Goal: Task Accomplishment & Management: Manage account settings

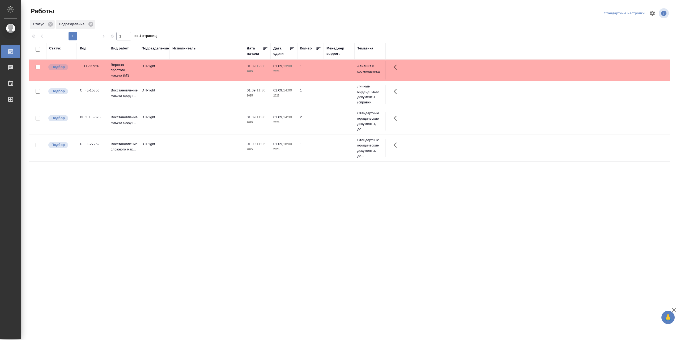
click at [193, 99] on td at bounding box center [207, 94] width 74 height 19
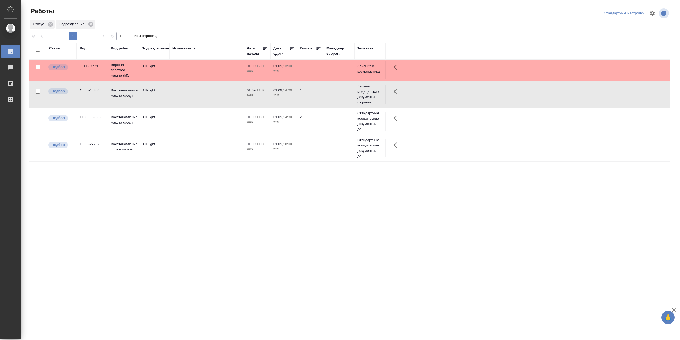
click at [193, 99] on td at bounding box center [207, 94] width 74 height 19
click at [181, 96] on td at bounding box center [207, 94] width 74 height 19
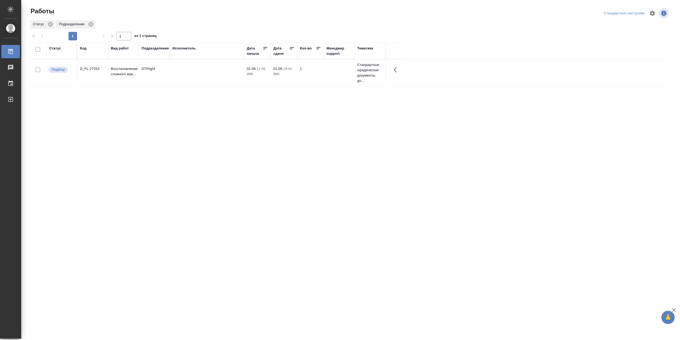
click at [193, 75] on td at bounding box center [207, 73] width 74 height 19
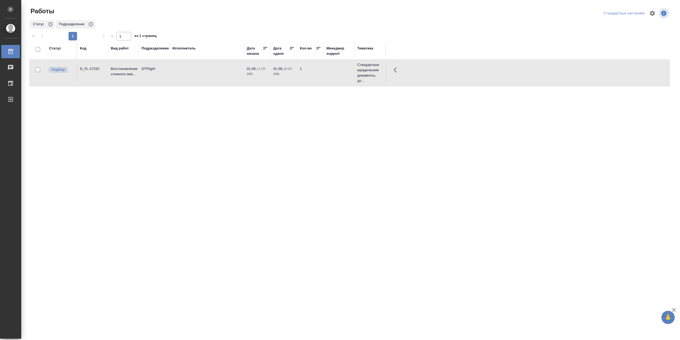
click at [193, 74] on td at bounding box center [207, 73] width 74 height 19
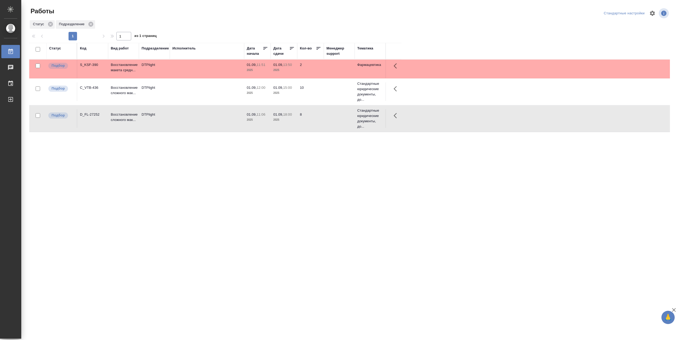
click at [204, 96] on td at bounding box center [207, 91] width 74 height 19
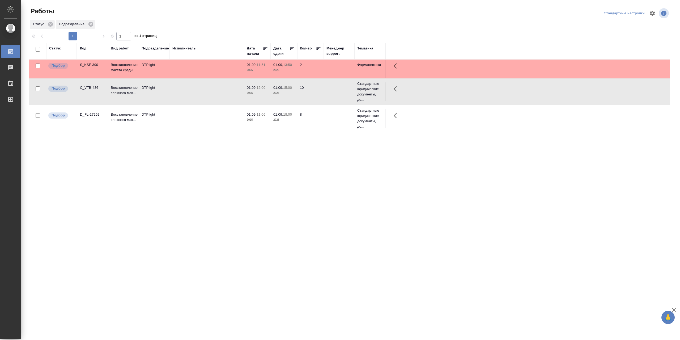
click at [204, 96] on td at bounding box center [207, 91] width 74 height 19
click at [211, 94] on td at bounding box center [207, 91] width 74 height 19
click at [210, 94] on td at bounding box center [207, 91] width 74 height 19
click at [204, 122] on td at bounding box center [207, 118] width 74 height 19
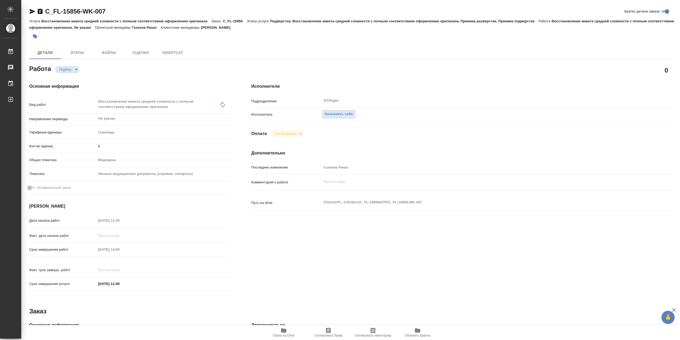
type textarea "x"
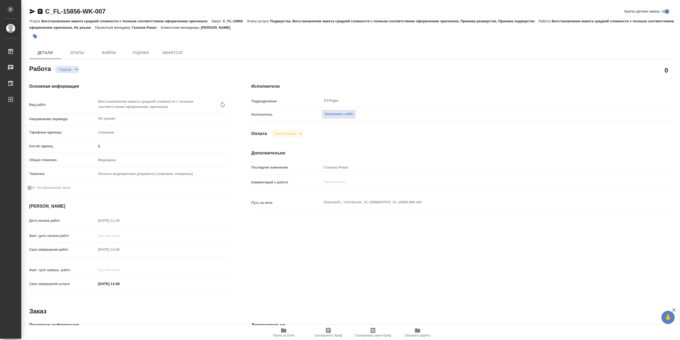
type textarea "x"
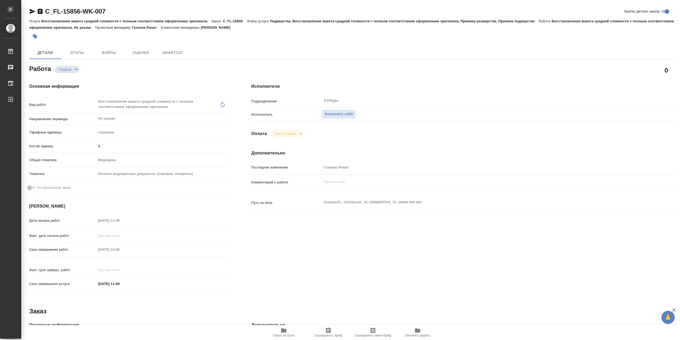
type textarea "x"
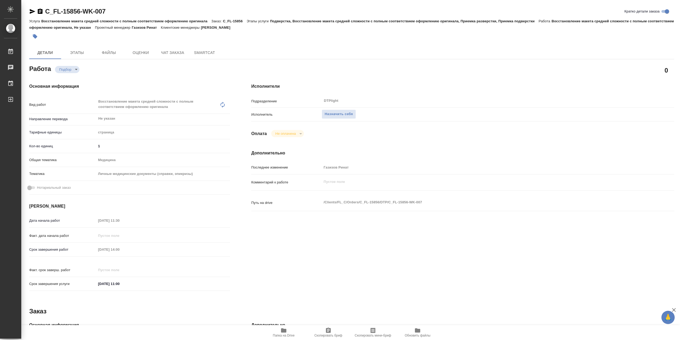
click at [284, 331] on icon "button" at bounding box center [283, 330] width 5 height 4
type textarea "x"
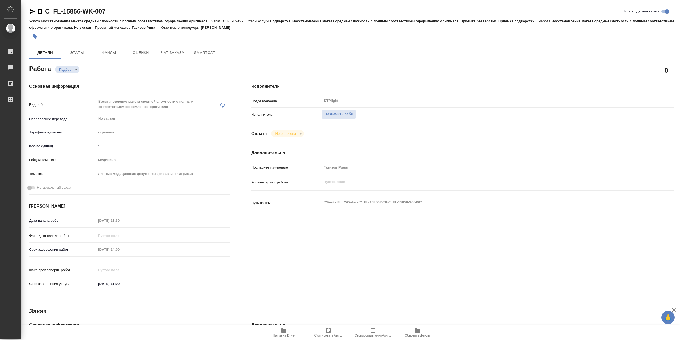
type textarea "x"
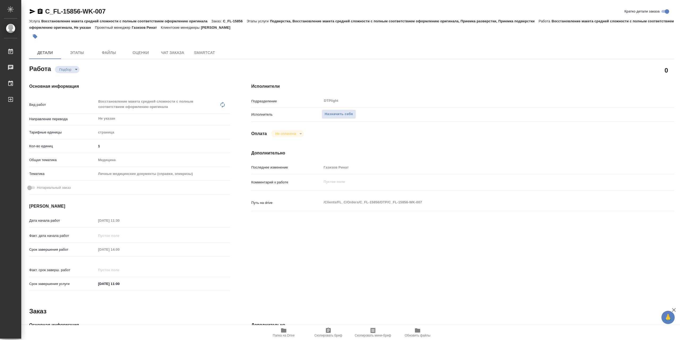
type textarea "x"
click at [353, 116] on span "Назначить себя" at bounding box center [339, 114] width 28 height 6
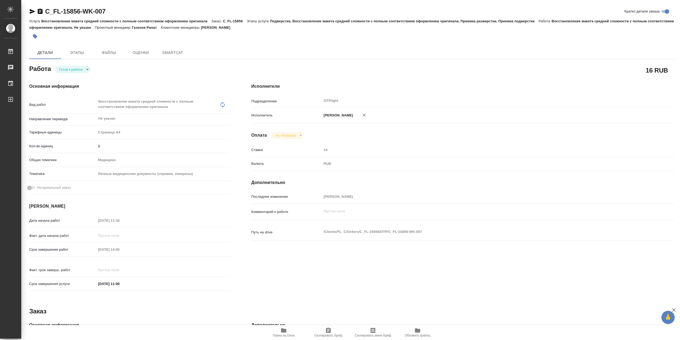
type textarea "x"
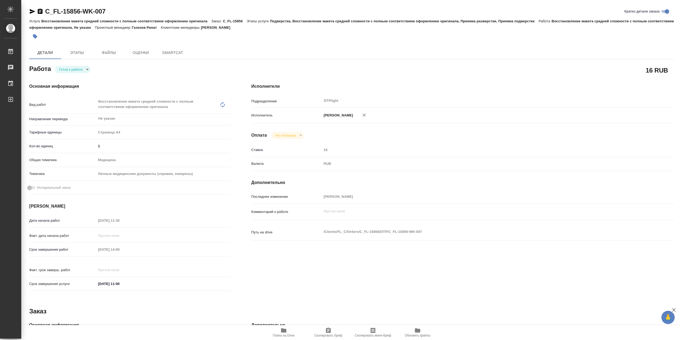
type textarea "x"
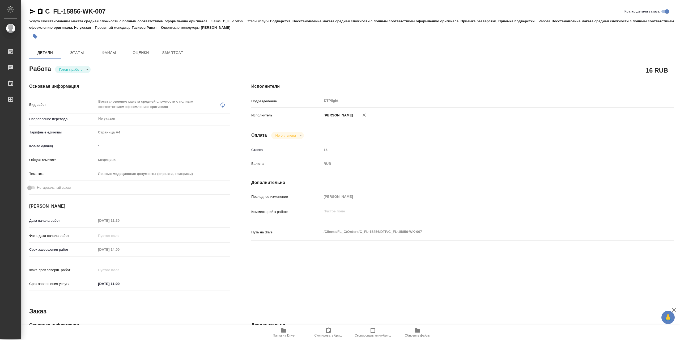
type textarea "x"
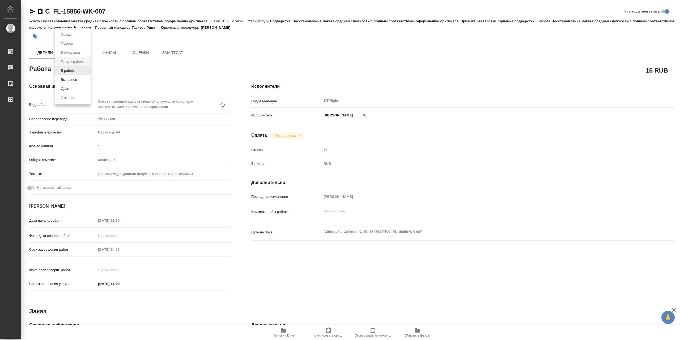
click at [73, 73] on body "🙏 .cls-1 fill:#fff; AWATERA Сархатов Руслан Работы Чаты График Выйти C_FL-15856…" at bounding box center [340, 170] width 680 height 340
type textarea "x"
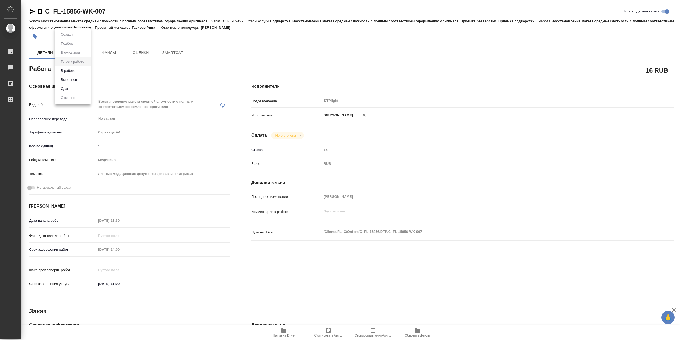
type textarea "x"
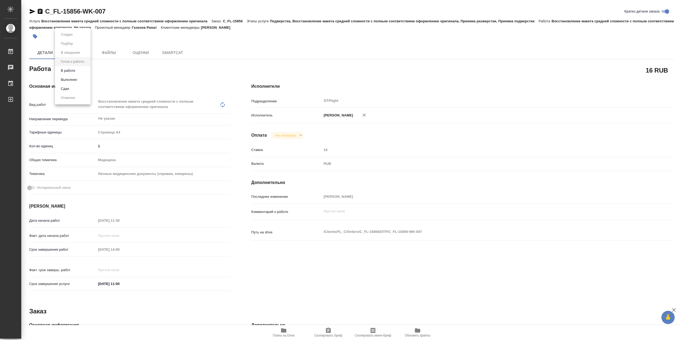
type textarea "x"
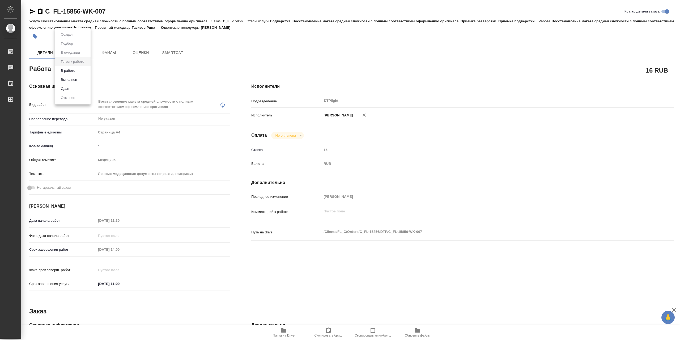
type textarea "x"
click at [75, 73] on button "В работе" at bounding box center [68, 71] width 18 height 6
type textarea "x"
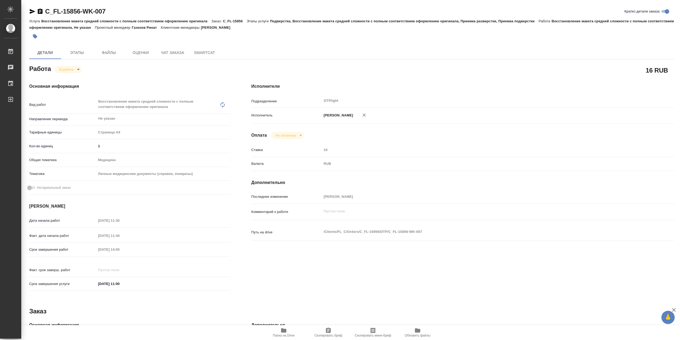
type textarea "x"
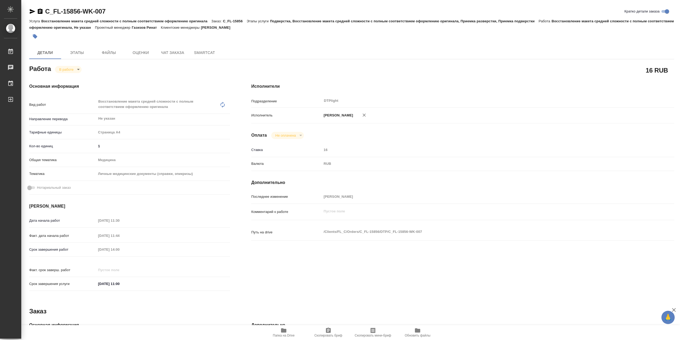
type textarea "x"
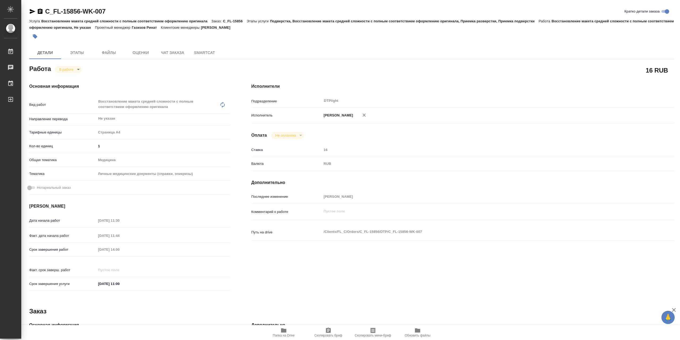
type textarea "x"
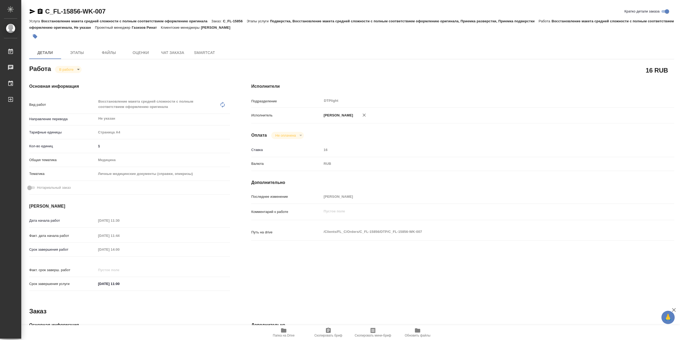
type textarea "x"
click at [69, 74] on div "Основная информация Вид работ Восстановление макета средней сложности с полным …" at bounding box center [130, 189] width 222 height 232
click at [68, 70] on body "🙏 .cls-1 fill:#fff; AWATERA Сархатов Руслан Работы 0 Чаты График Выйти C_FL-158…" at bounding box center [340, 170] width 680 height 340
click at [71, 80] on button "Выполнен" at bounding box center [68, 80] width 19 height 6
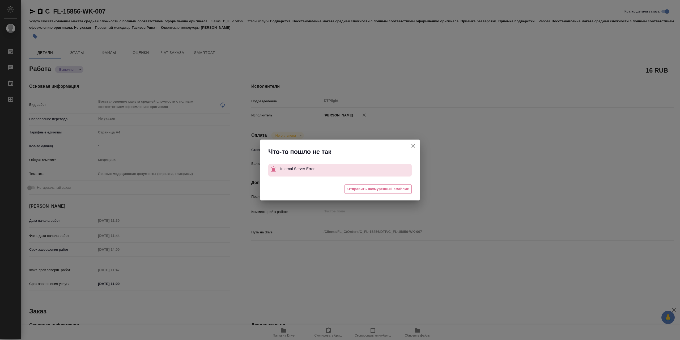
type textarea "x"
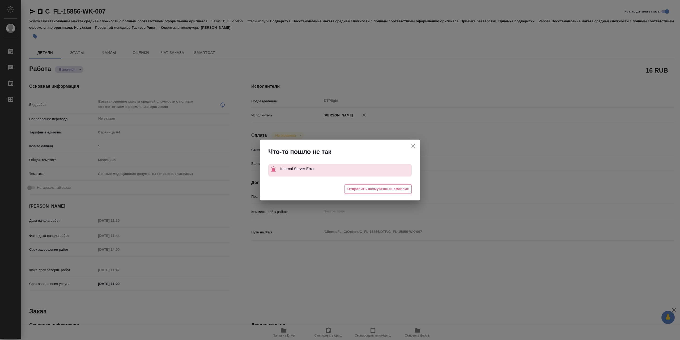
type textarea "x"
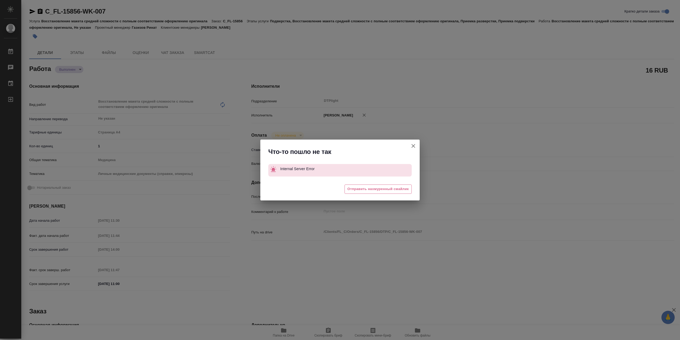
type textarea "x"
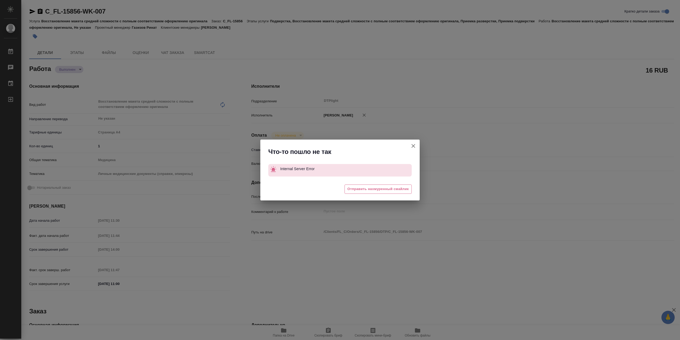
click at [414, 143] on icon "button" at bounding box center [413, 146] width 6 height 6
type textarea "x"
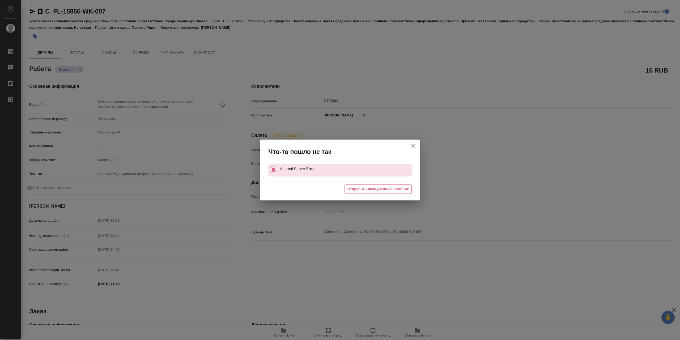
type textarea "x"
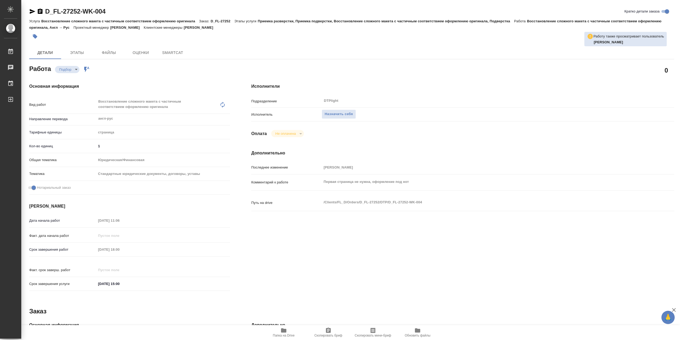
type textarea "x"
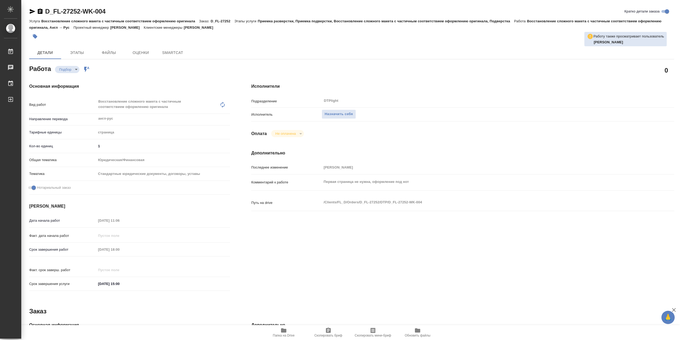
type textarea "x"
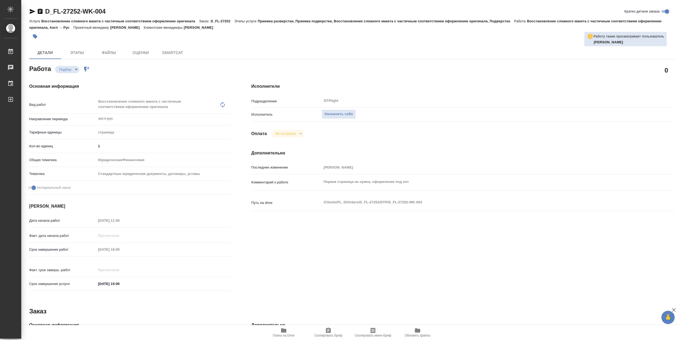
type textarea "x"
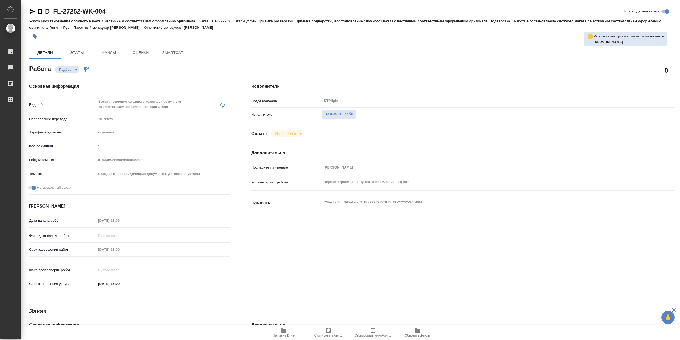
type textarea "x"
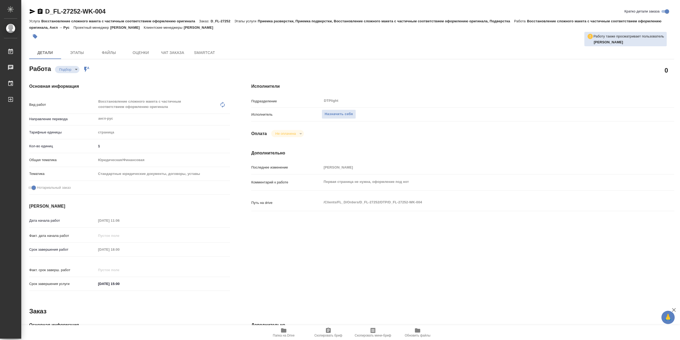
type textarea "x"
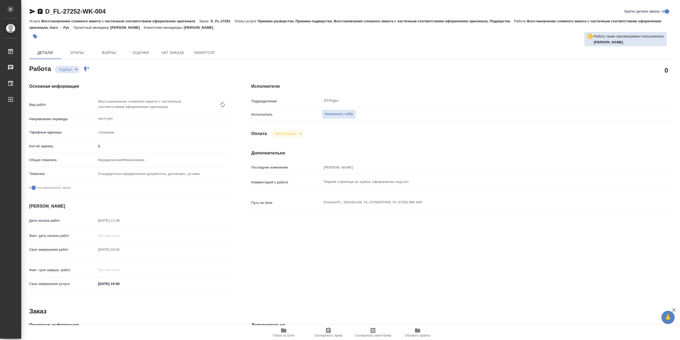
click at [281, 331] on icon "button" at bounding box center [283, 330] width 5 height 4
type textarea "x"
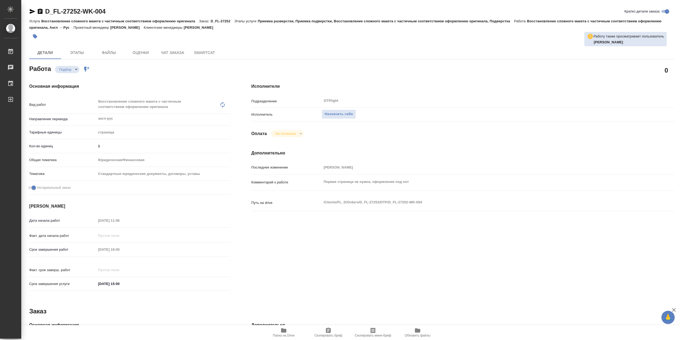
type textarea "x"
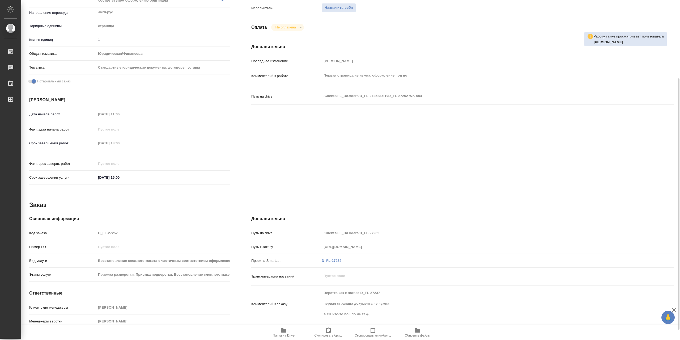
click at [287, 334] on span "Папка на Drive" at bounding box center [284, 335] width 22 height 4
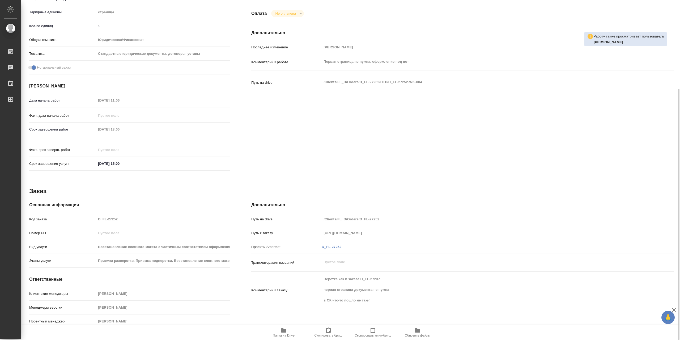
scroll to position [0, 0]
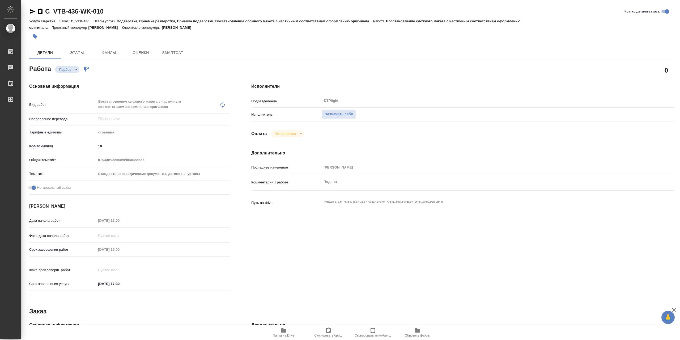
type textarea "x"
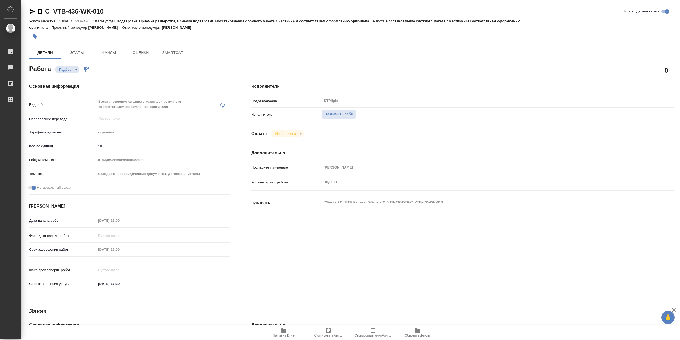
type textarea "x"
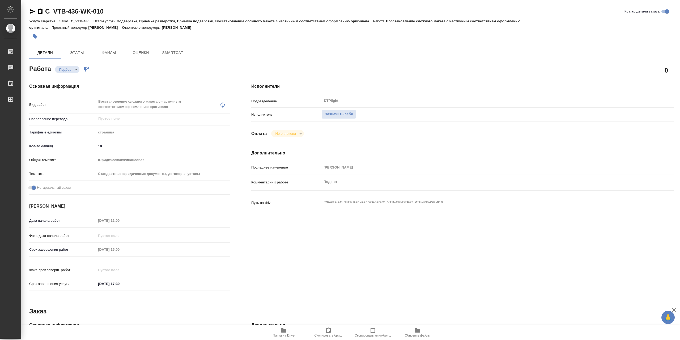
type textarea "x"
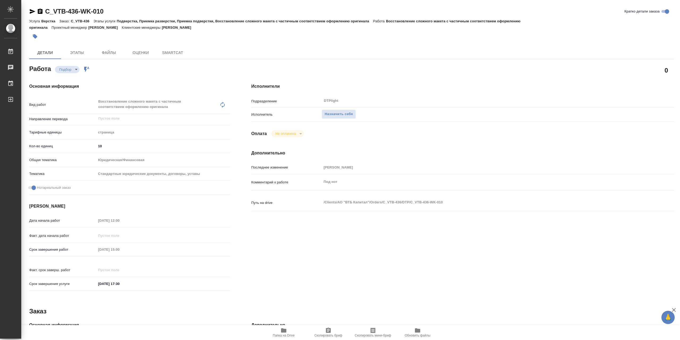
type textarea "x"
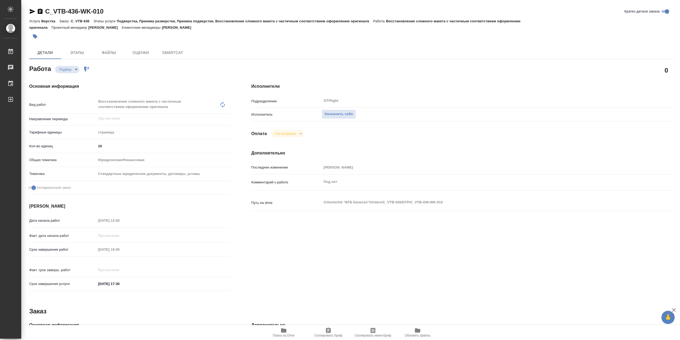
type textarea "x"
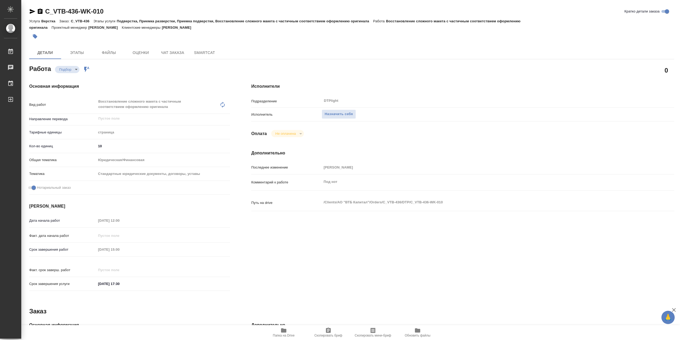
click at [284, 332] on icon "button" at bounding box center [283, 330] width 5 height 4
type textarea "x"
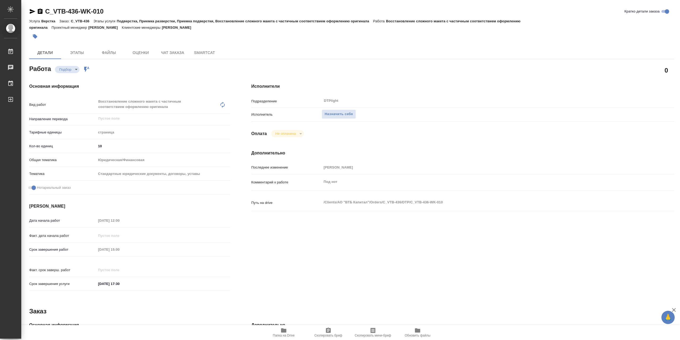
type textarea "x"
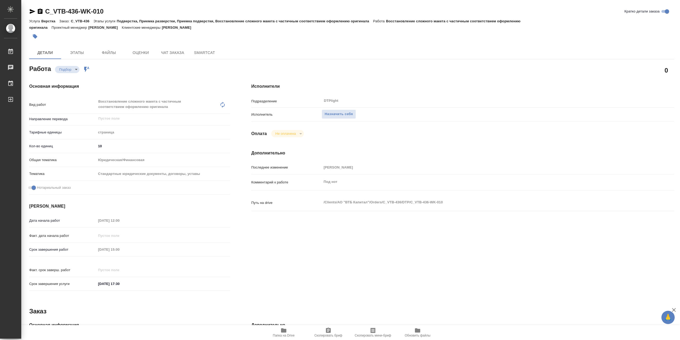
type textarea "x"
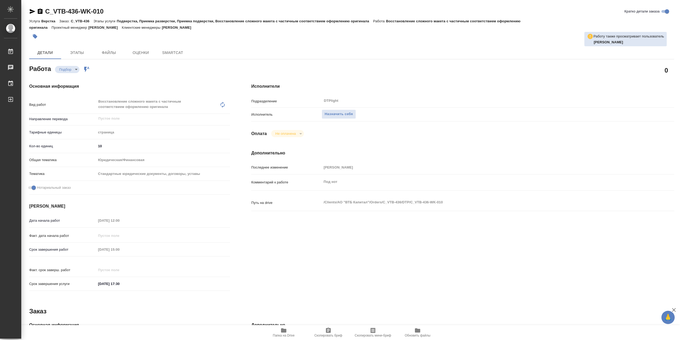
type textarea "x"
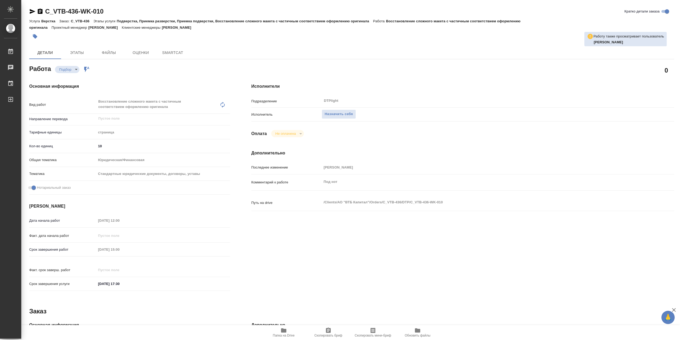
type textarea "x"
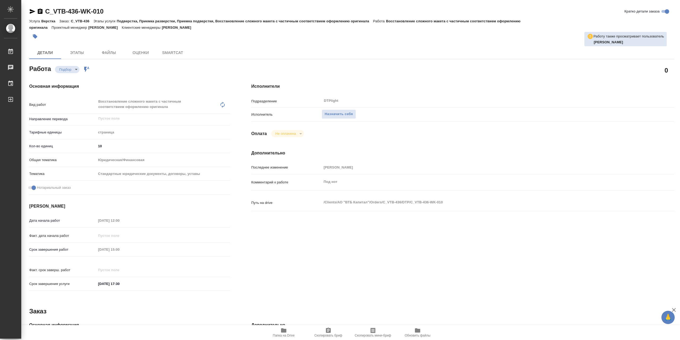
type textarea "x"
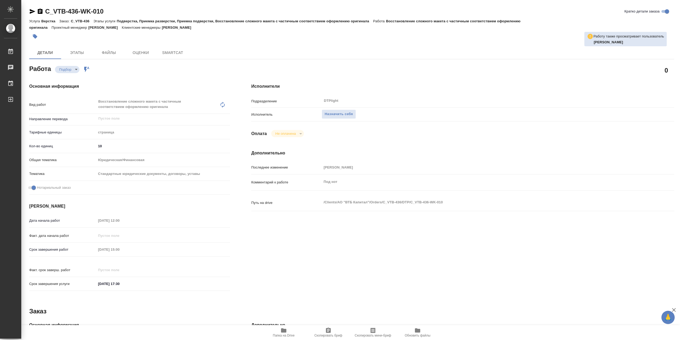
type textarea "x"
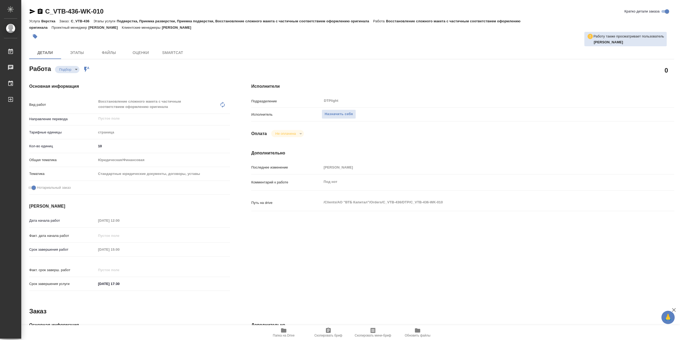
type textarea "x"
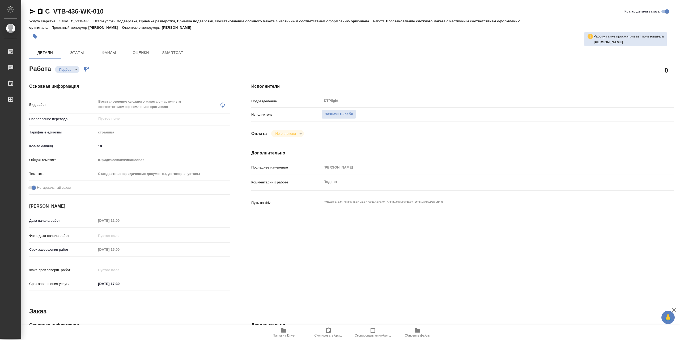
type textarea "x"
click at [286, 330] on icon "button" at bounding box center [283, 330] width 5 height 4
type textarea "x"
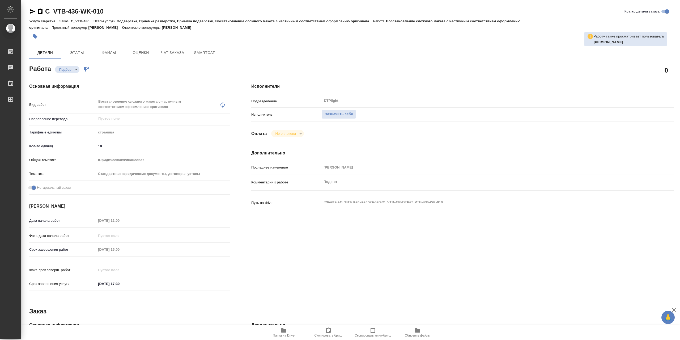
type textarea "x"
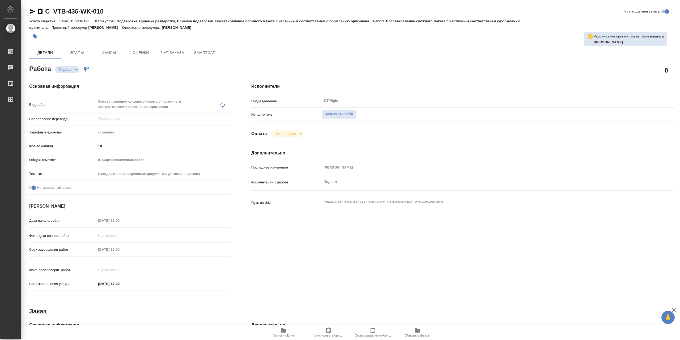
type textarea "x"
click at [335, 115] on span "Назначить себя" at bounding box center [339, 114] width 28 height 6
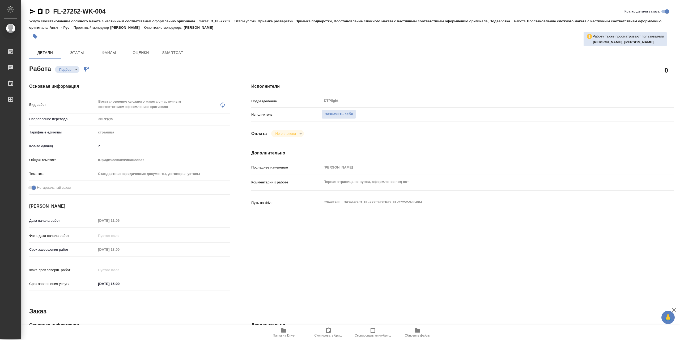
type textarea "x"
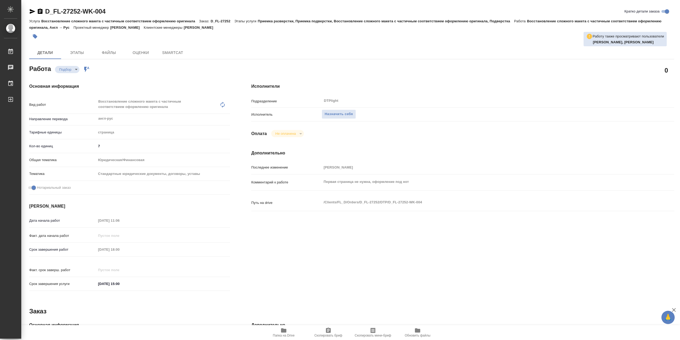
type textarea "x"
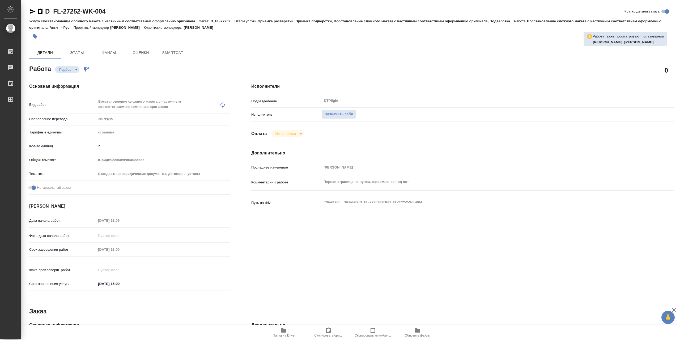
type textarea "x"
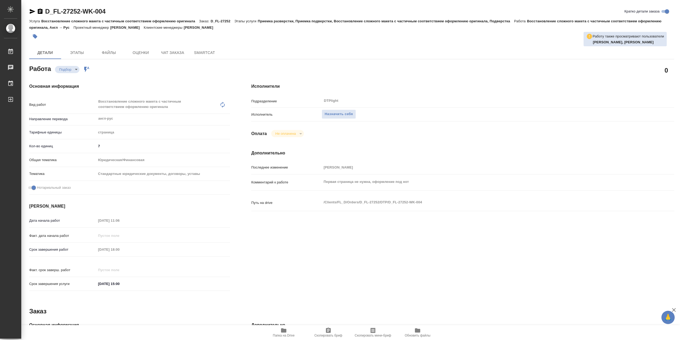
type textarea "x"
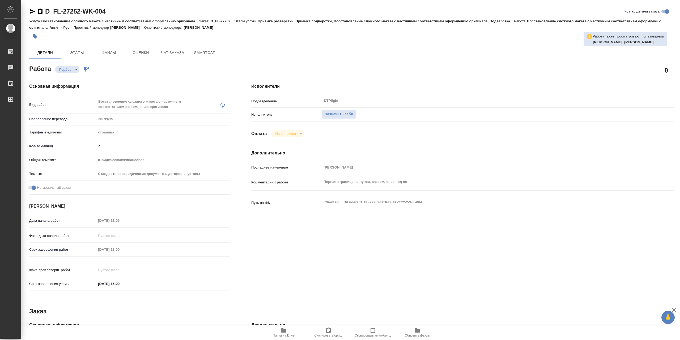
type textarea "x"
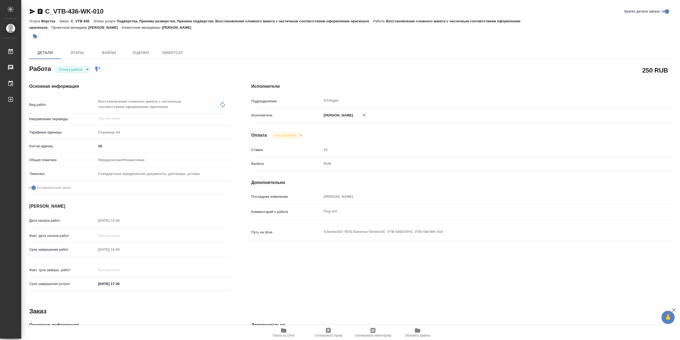
type textarea "x"
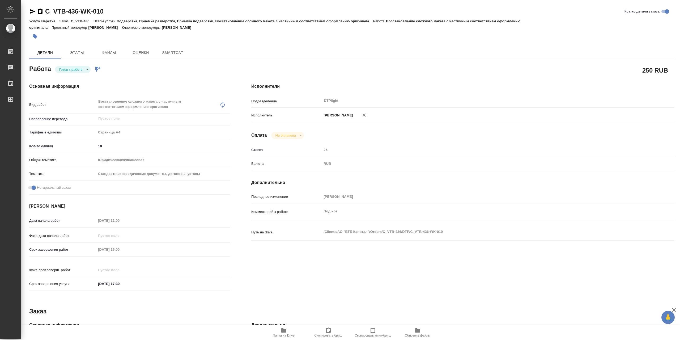
type textarea "x"
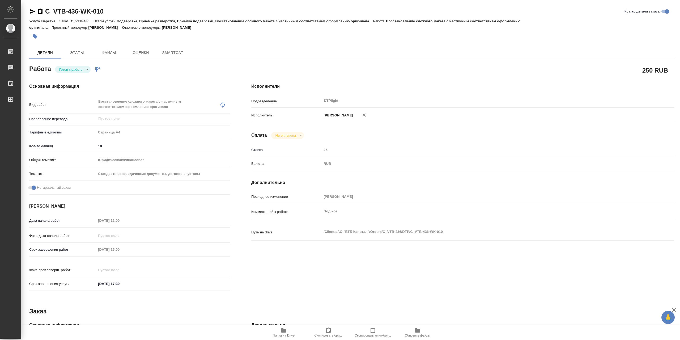
type textarea "x"
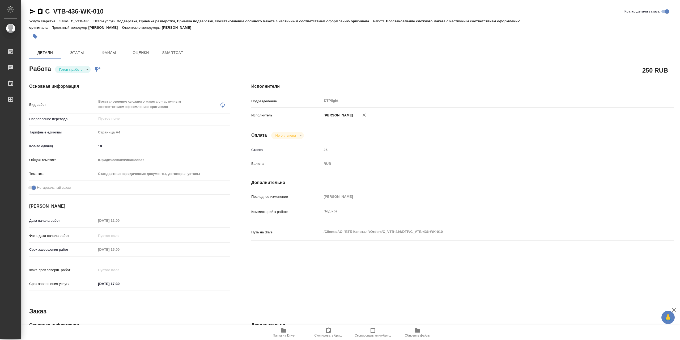
click at [78, 71] on body "🙏 .cls-1 fill:#fff; AWATERA Сархатов [PERSON_NAME] Работы Чаты График Выйти C_V…" at bounding box center [340, 170] width 680 height 340
type textarea "x"
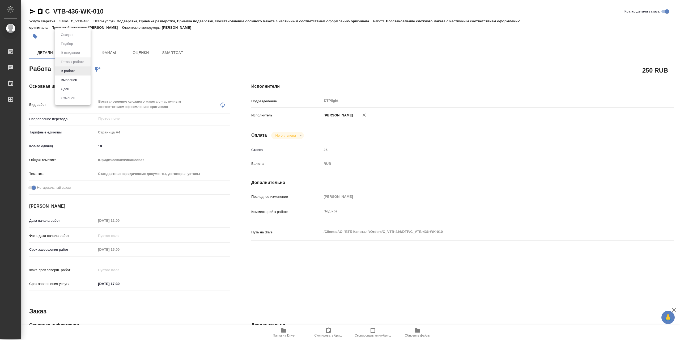
type textarea "x"
click at [81, 73] on li "В работе" at bounding box center [73, 70] width 36 height 9
type textarea "x"
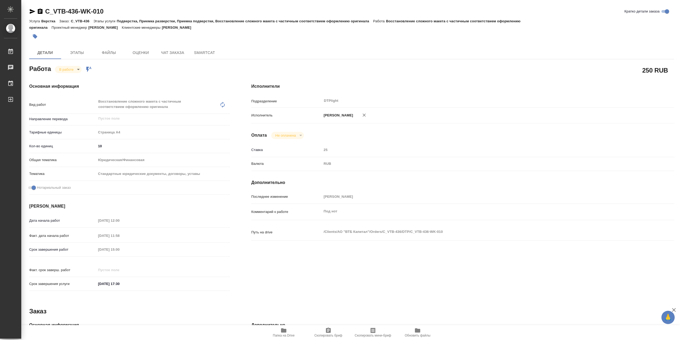
type textarea "x"
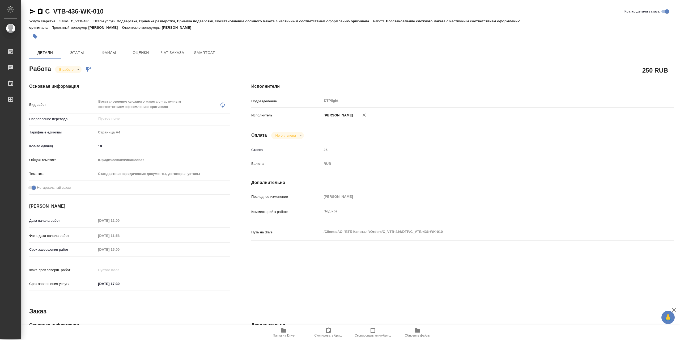
type textarea "x"
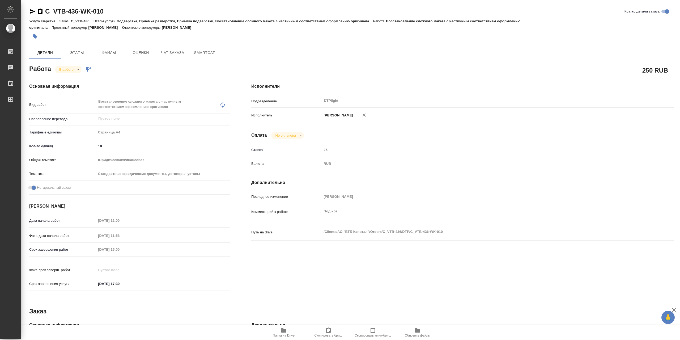
type textarea "x"
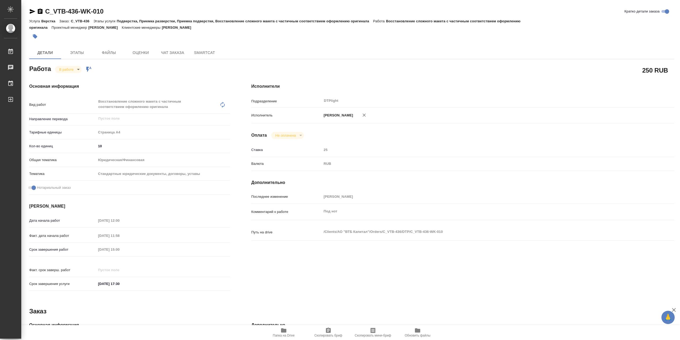
type textarea "x"
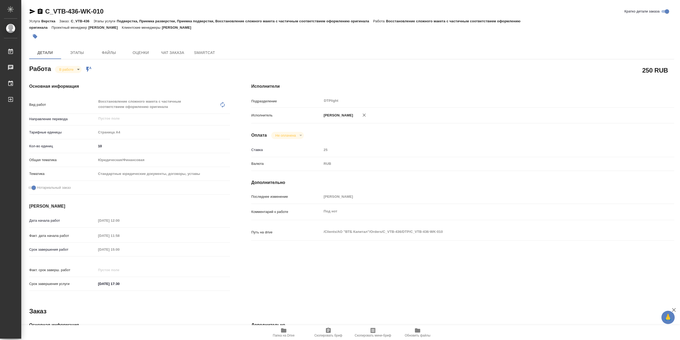
type textarea "x"
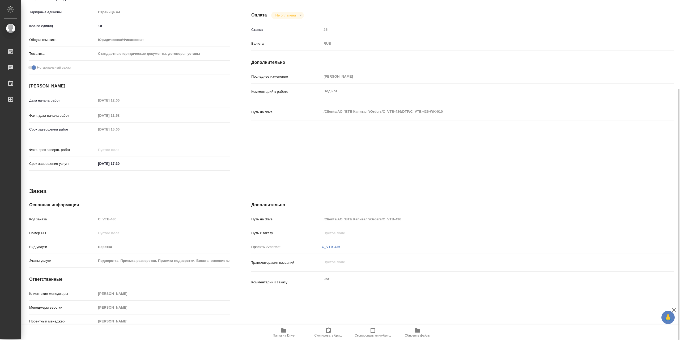
type textarea "x"
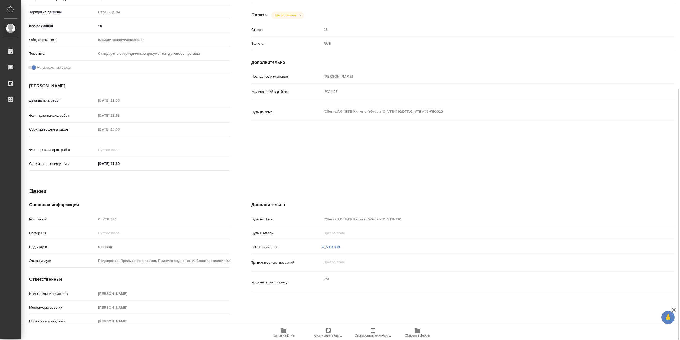
type textarea "x"
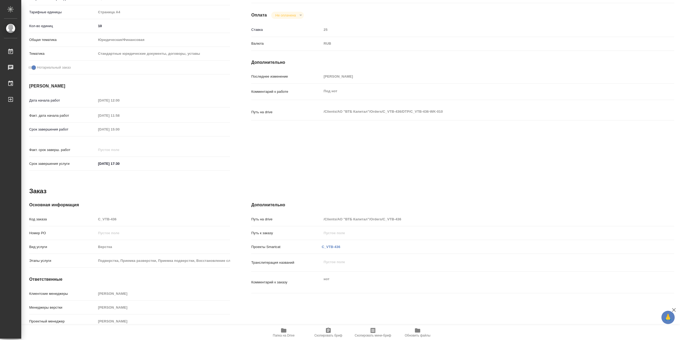
scroll to position [0, 0]
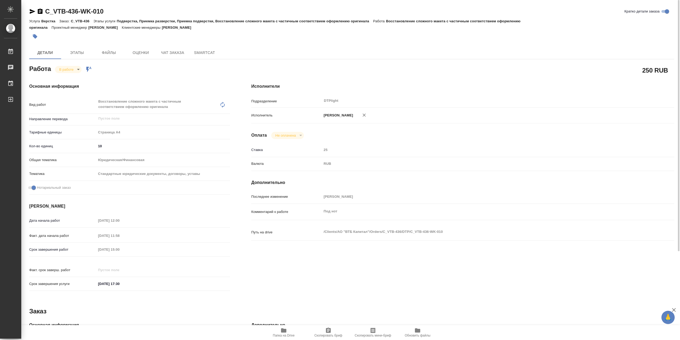
click at [34, 12] on icon "button" at bounding box center [32, 11] width 6 height 6
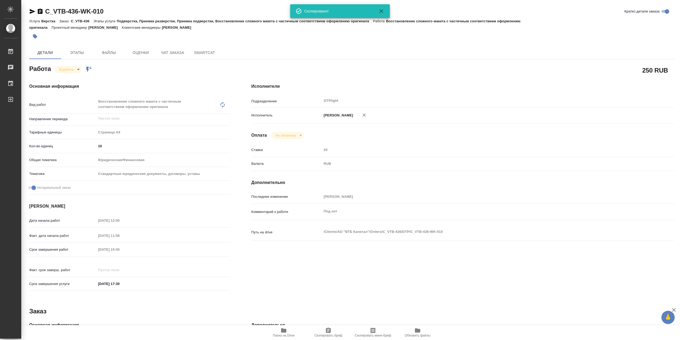
type textarea "x"
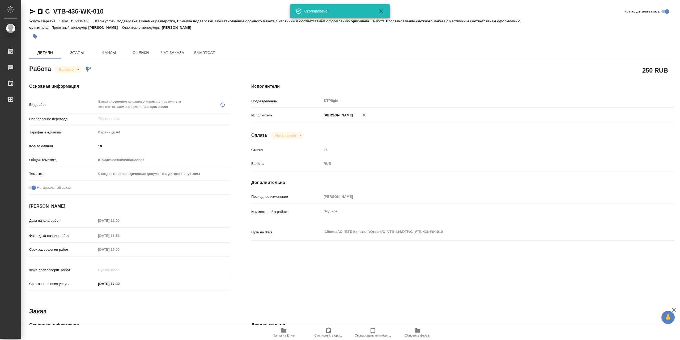
type textarea "x"
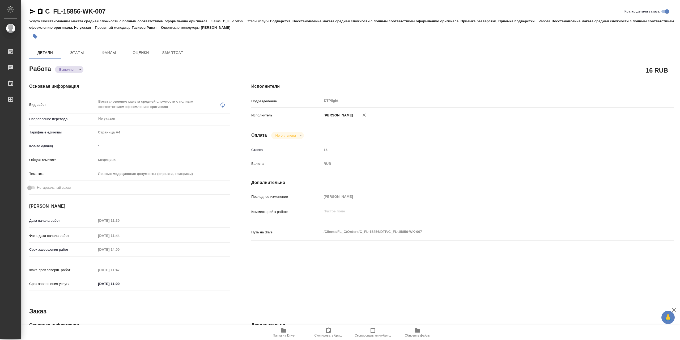
type textarea "x"
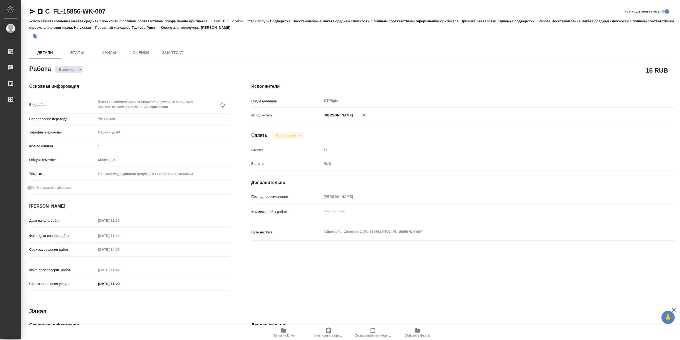
type textarea "x"
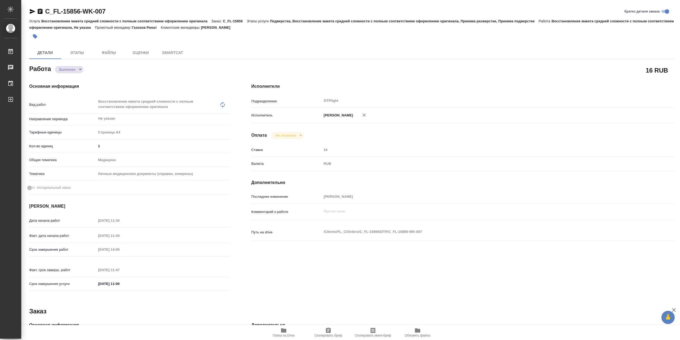
type textarea "x"
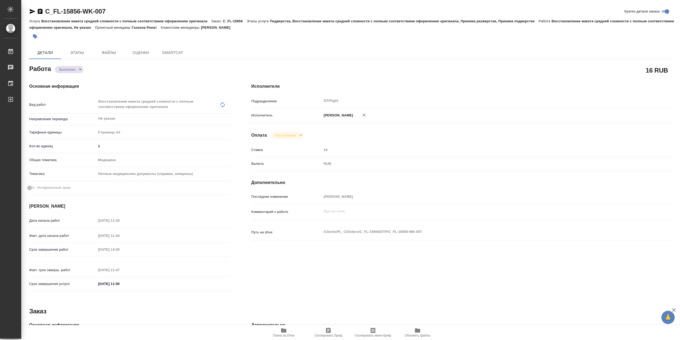
type textarea "x"
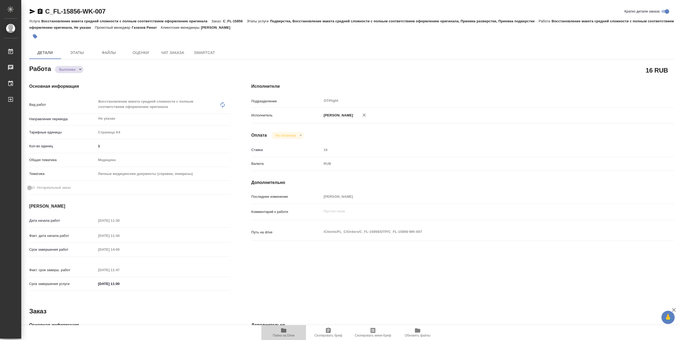
click at [282, 332] on icon "button" at bounding box center [283, 330] width 5 height 4
type textarea "x"
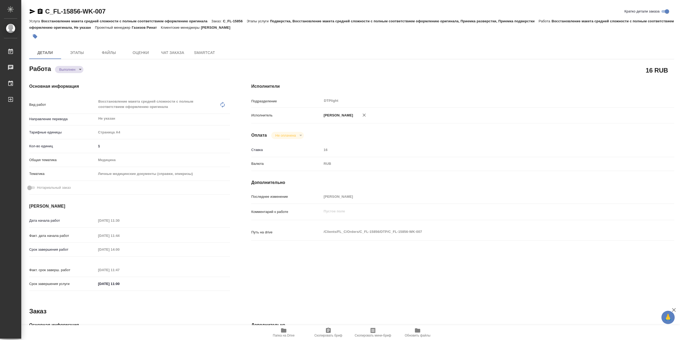
type textarea "x"
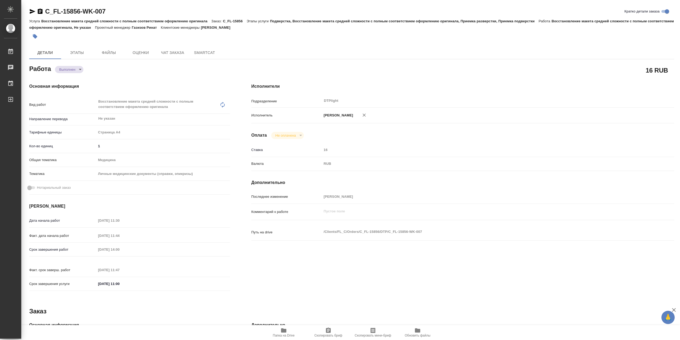
type textarea "x"
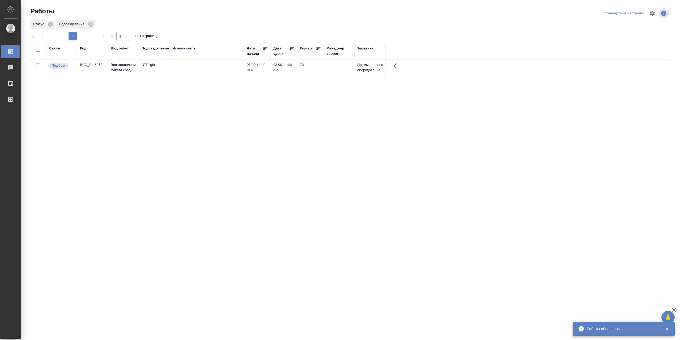
click at [212, 69] on td at bounding box center [207, 69] width 74 height 19
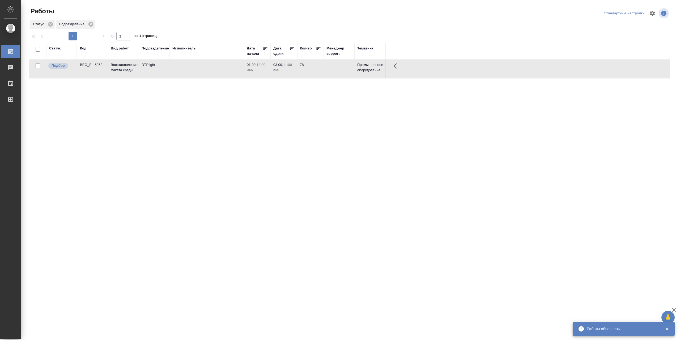
click at [212, 69] on td at bounding box center [207, 69] width 74 height 19
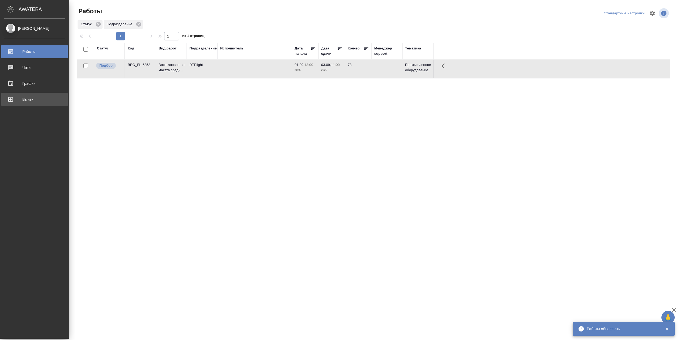
click at [23, 100] on div "Выйти" at bounding box center [34, 99] width 61 height 8
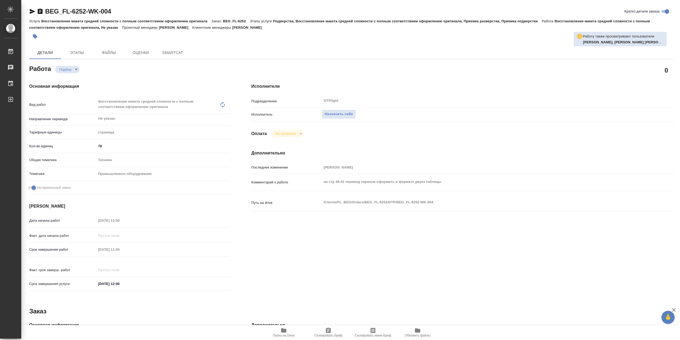
type textarea "x"
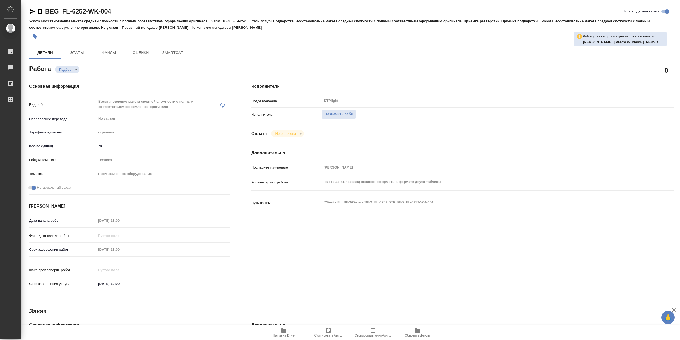
type textarea "x"
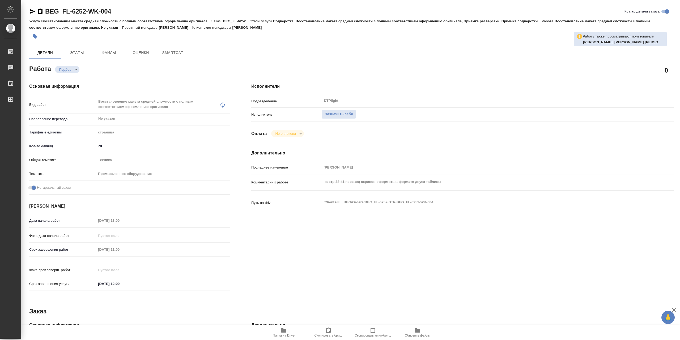
type textarea "x"
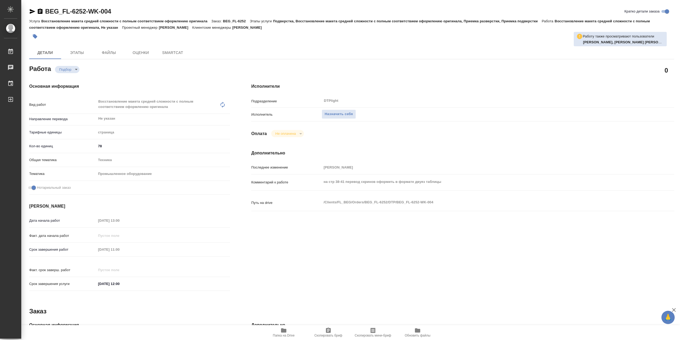
type textarea "x"
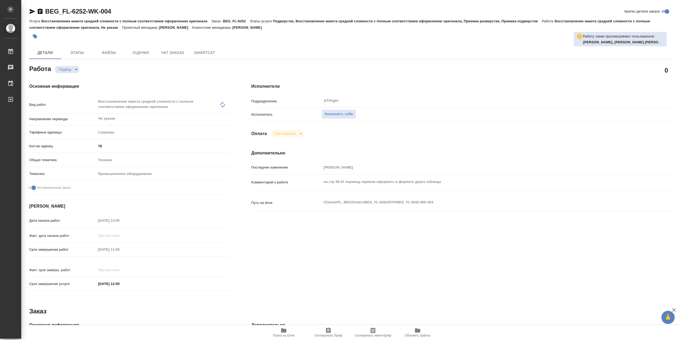
type textarea "x"
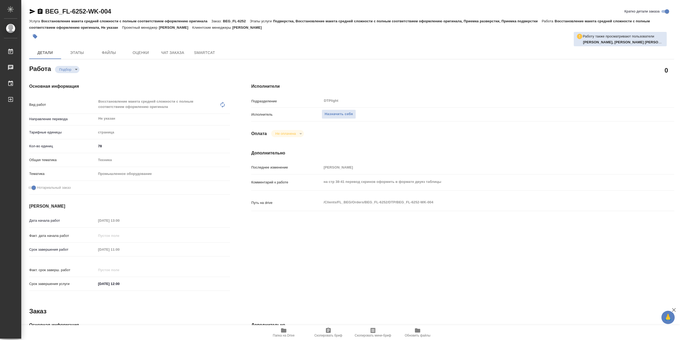
type textarea "x"
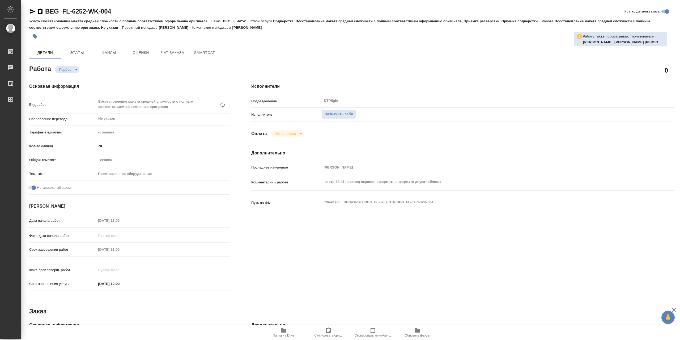
click at [289, 328] on span "Папка на Drive" at bounding box center [284, 332] width 38 height 10
type textarea "x"
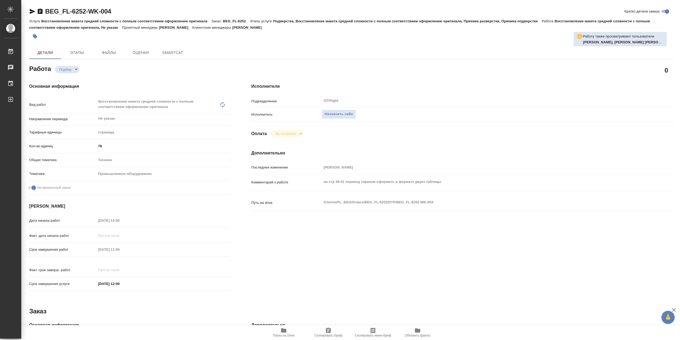
type textarea "x"
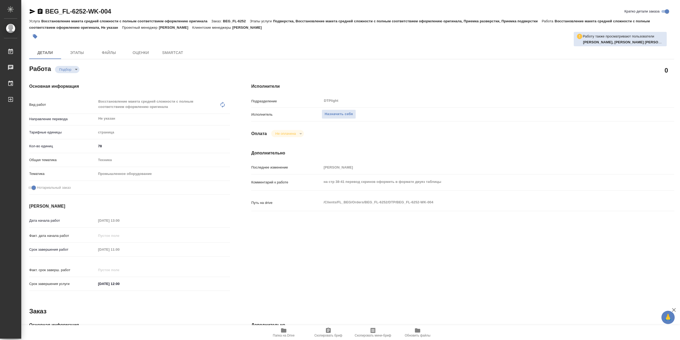
type textarea "x"
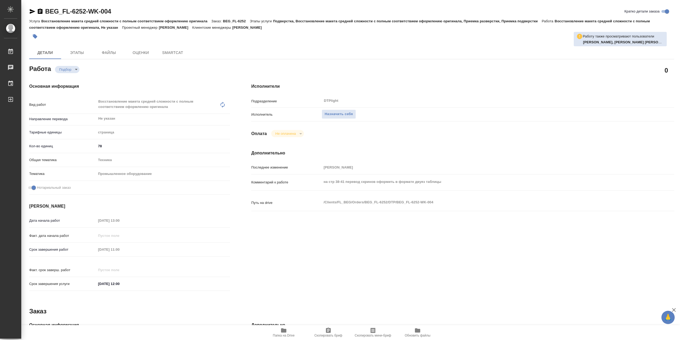
type textarea "x"
click at [275, 334] on span "Папка на Drive" at bounding box center [284, 335] width 22 height 4
type textarea "x"
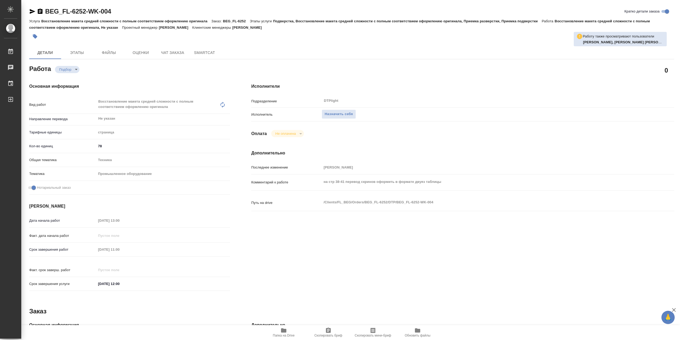
type textarea "x"
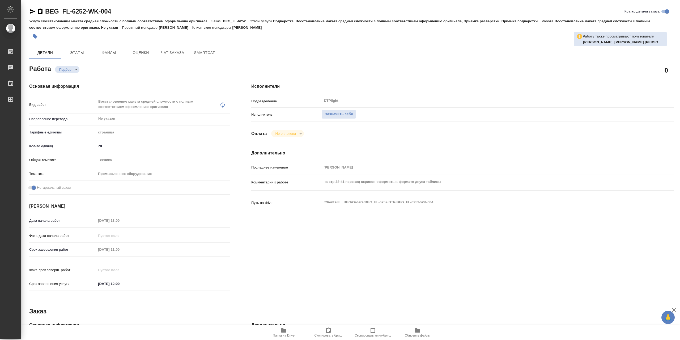
type textarea "x"
click at [307, 214] on div "Путь на drive /Clients/FL_BEG/Orders/BEG_FL-6252/DTP/BEG_FL-6252-WK-004 x" at bounding box center [462, 207] width 423 height 20
click at [289, 332] on span "Папка на Drive" at bounding box center [284, 332] width 38 height 10
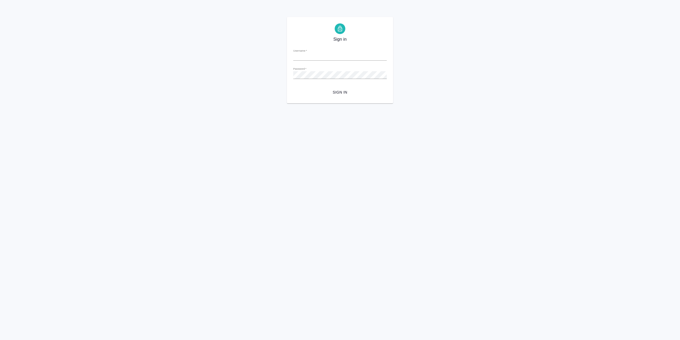
type input "r.sarkhatov@awatera.com"
click at [326, 97] on button "Sign in" at bounding box center [340, 92] width 94 height 10
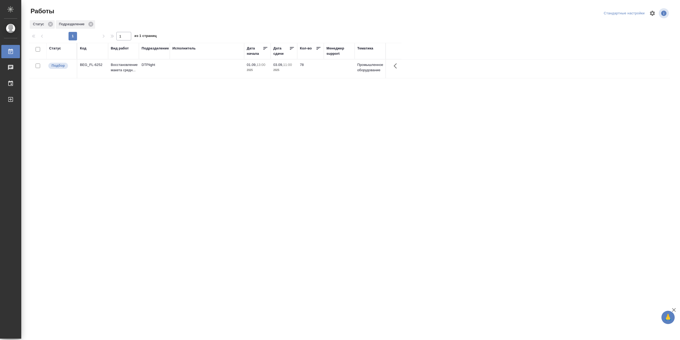
click at [201, 72] on td at bounding box center [207, 69] width 74 height 19
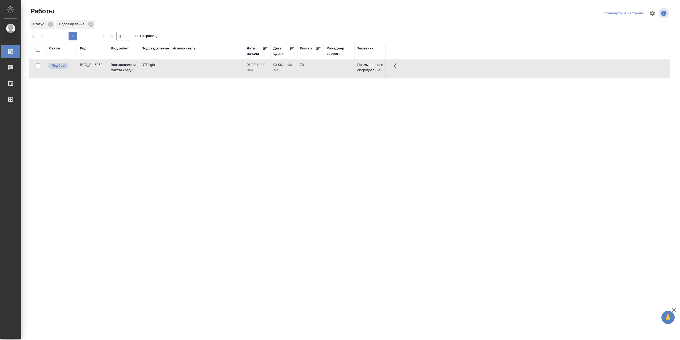
click at [201, 72] on td at bounding box center [207, 69] width 74 height 19
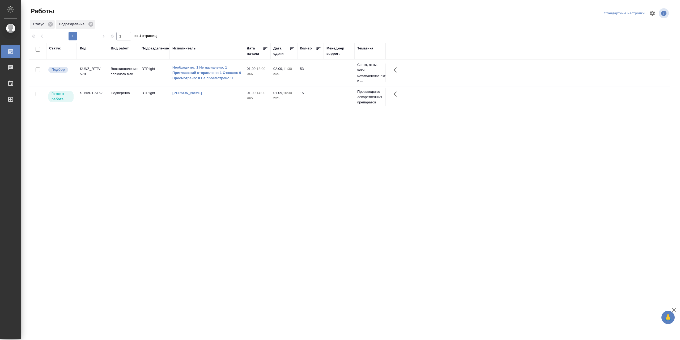
click at [228, 85] on tr "Подбор KUNZ_RTTV-578 Восстановление сложного мак... DTPlight Необходимо: 1 Не н…" at bounding box center [349, 73] width 641 height 27
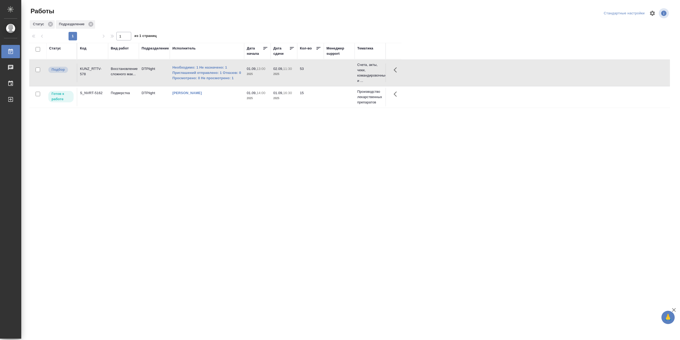
click at [228, 85] on tr "Подбор KUNZ_RTTV-578 Восстановление сложного мак... DTPlight Необходимо: 1 Не н…" at bounding box center [349, 73] width 641 height 27
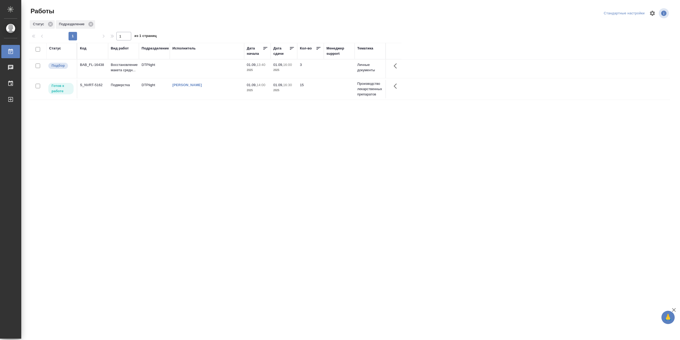
click at [218, 89] on td "[PERSON_NAME]" at bounding box center [207, 89] width 74 height 19
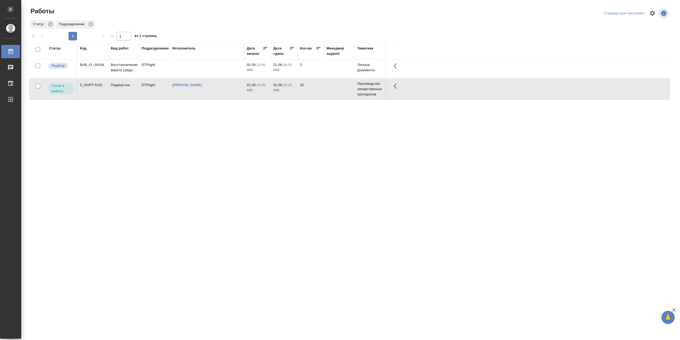
click at [218, 89] on td "[PERSON_NAME]" at bounding box center [207, 89] width 74 height 19
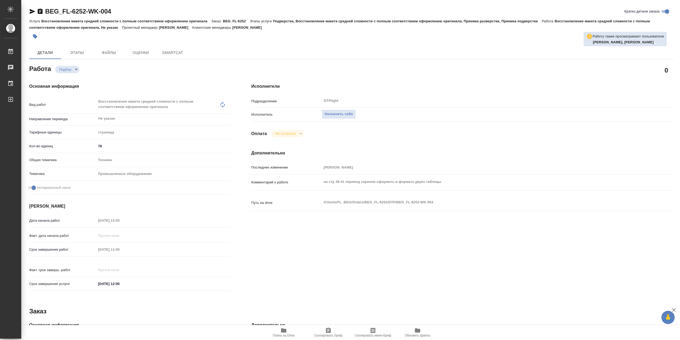
type textarea "x"
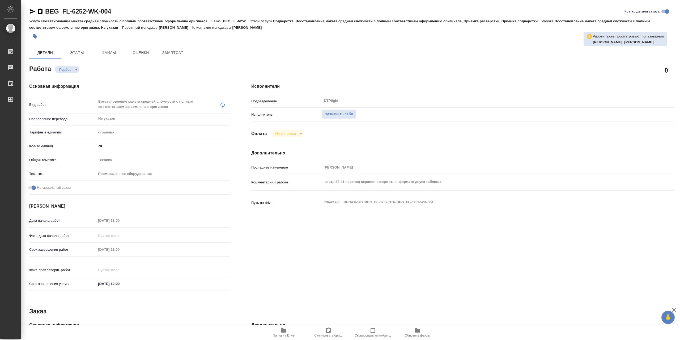
type textarea "x"
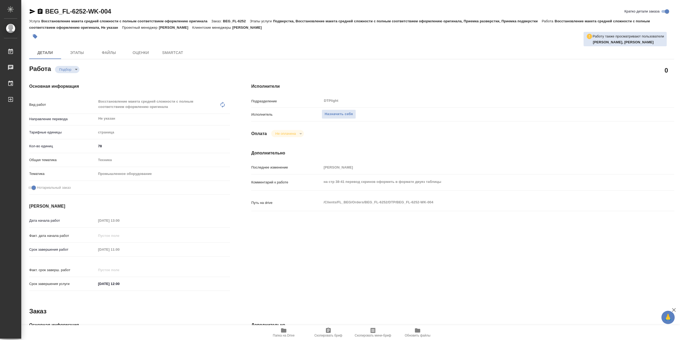
type textarea "x"
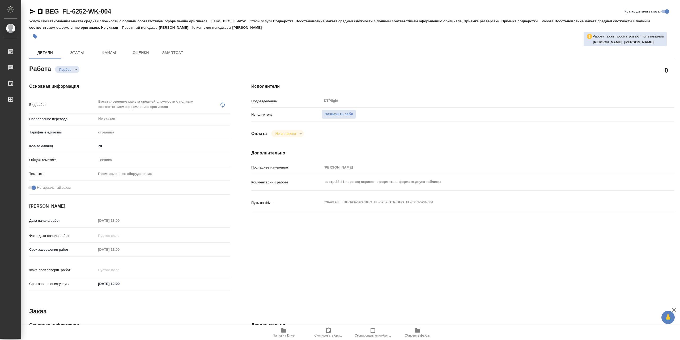
type textarea "x"
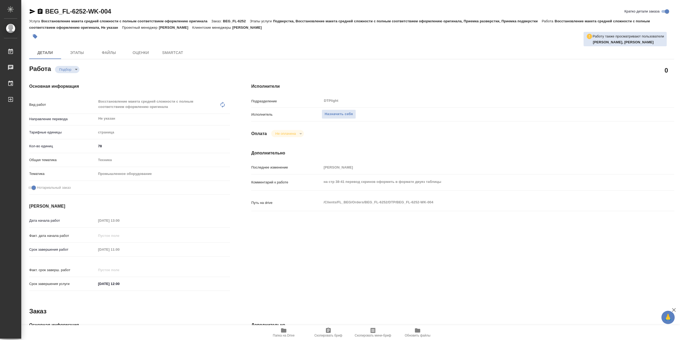
type textarea "x"
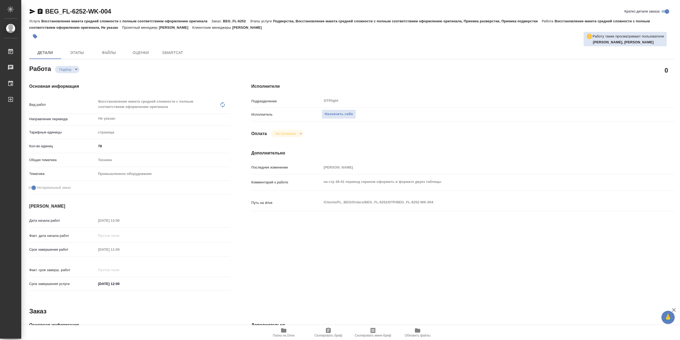
type textarea "x"
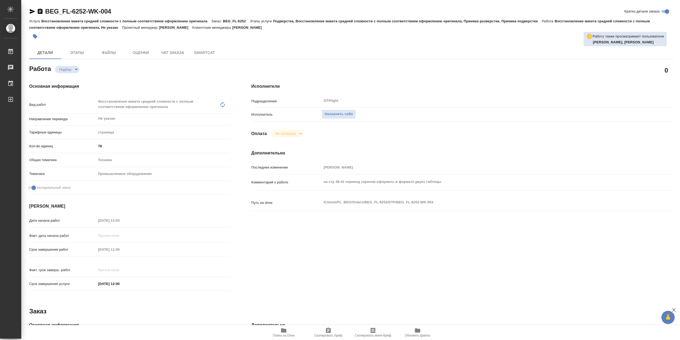
click at [277, 328] on span "Папка на Drive" at bounding box center [284, 332] width 38 height 10
type textarea "x"
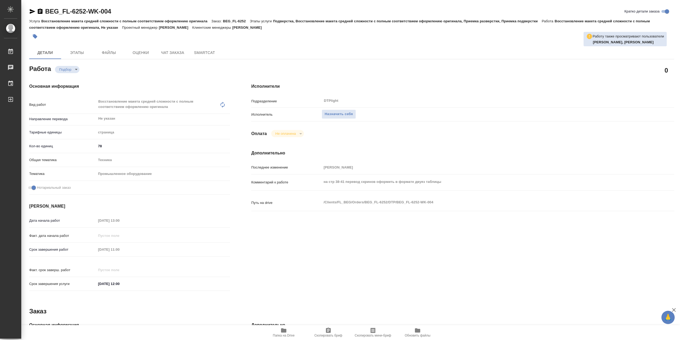
type textarea "x"
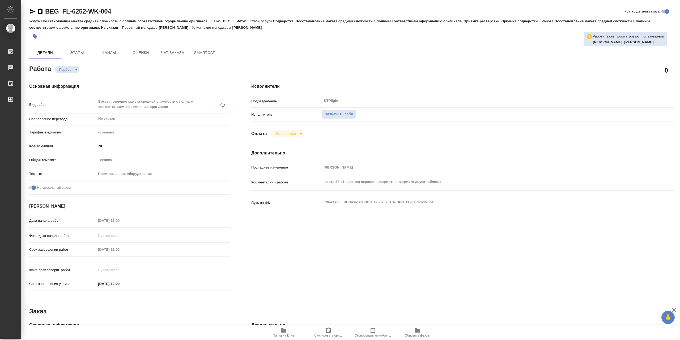
type textarea "x"
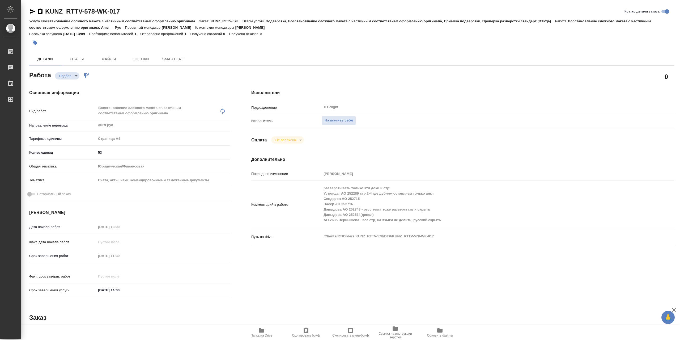
type textarea "x"
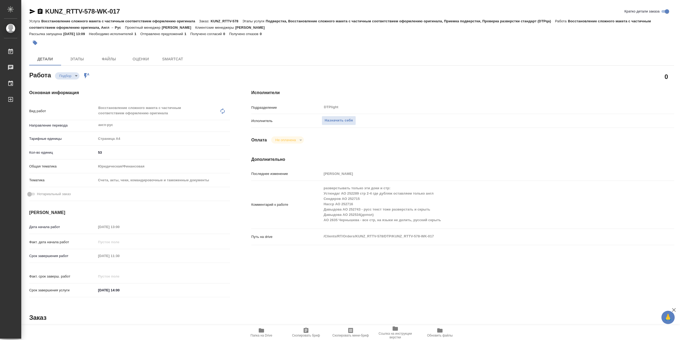
type textarea "x"
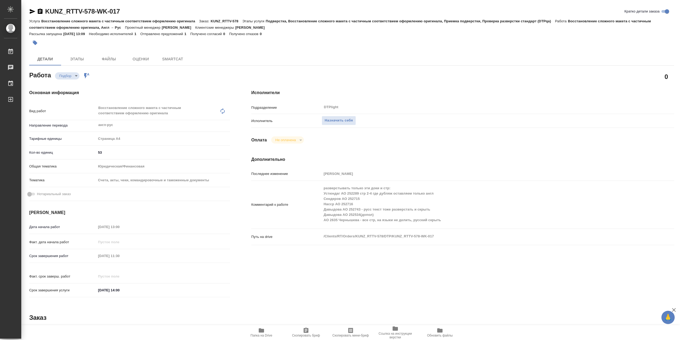
type textarea "x"
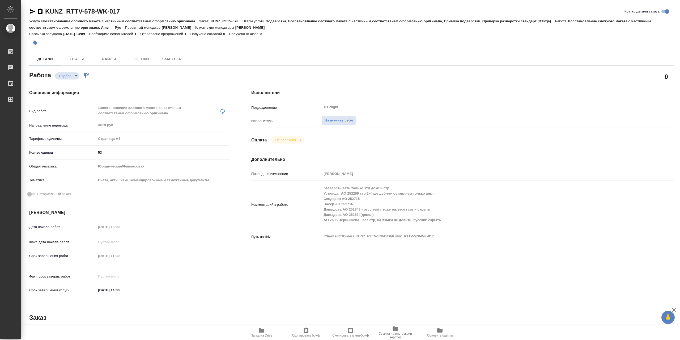
type textarea "x"
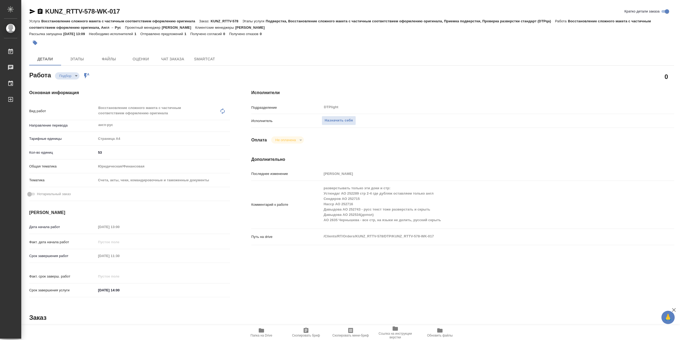
type textarea "x"
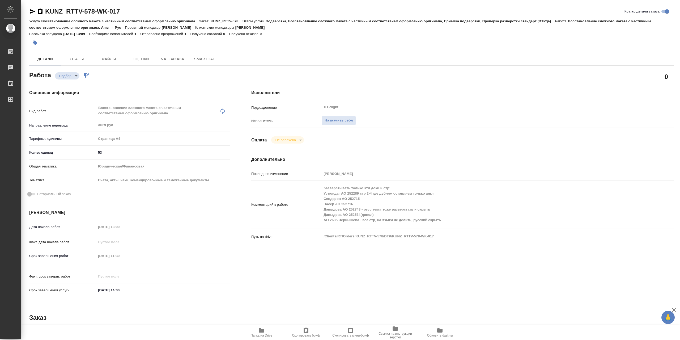
type textarea "x"
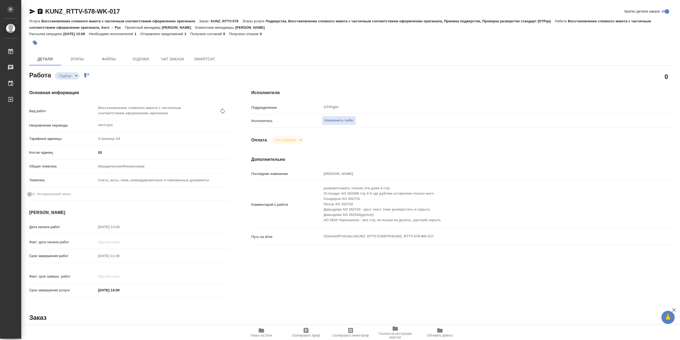
click at [265, 330] on span "Папка на Drive" at bounding box center [261, 332] width 38 height 10
click at [265, 329] on span "Папка на Drive" at bounding box center [261, 332] width 38 height 10
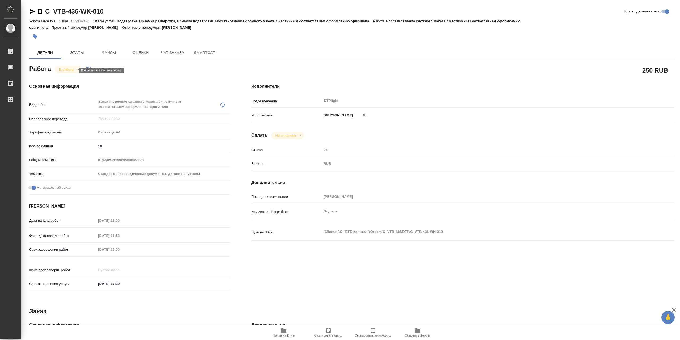
click at [73, 73] on body "🙏 .cls-1 fill:#fff; AWATERA Сархатов [PERSON_NAME] Работы 0 Чаты График Выйти C…" at bounding box center [340, 170] width 680 height 340
drag, startPoint x: 76, startPoint y: 81, endPoint x: 88, endPoint y: 78, distance: 12.4
click at [76, 81] on button "Выполнен" at bounding box center [68, 80] width 19 height 6
type textarea "x"
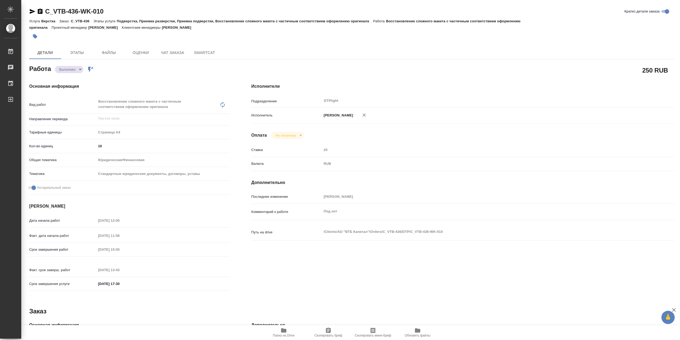
type textarea "x"
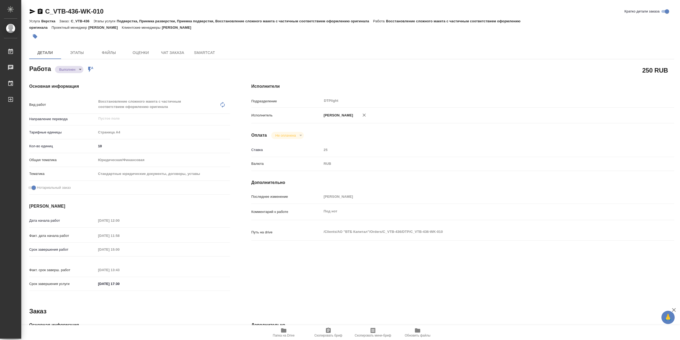
type textarea "x"
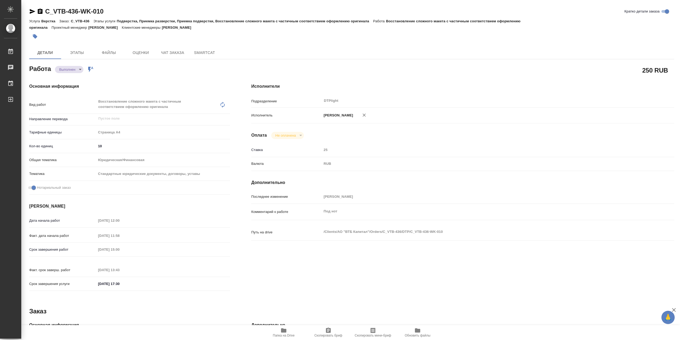
type textarea "x"
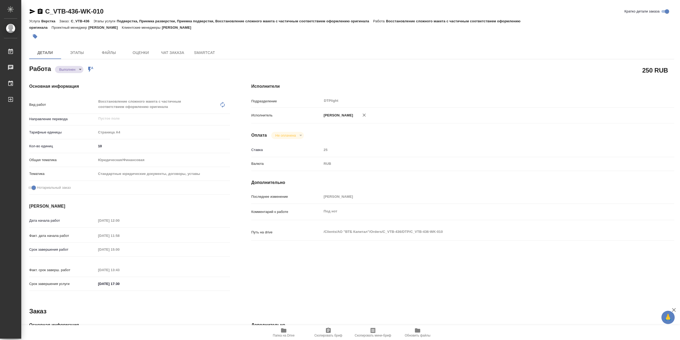
type textarea "x"
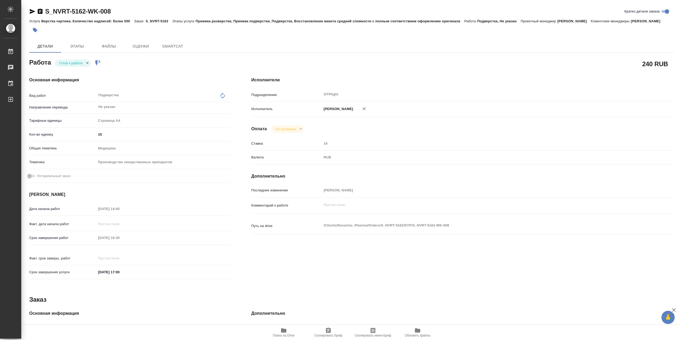
type textarea "x"
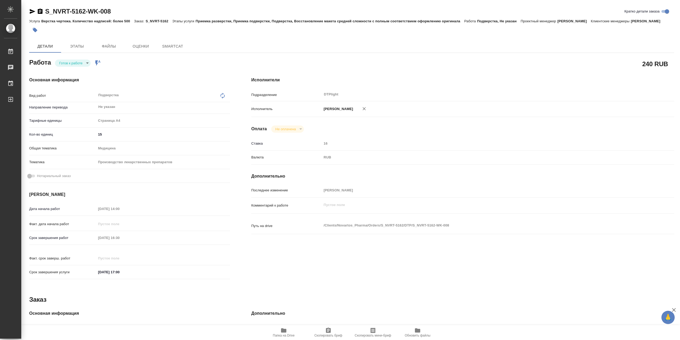
type textarea "x"
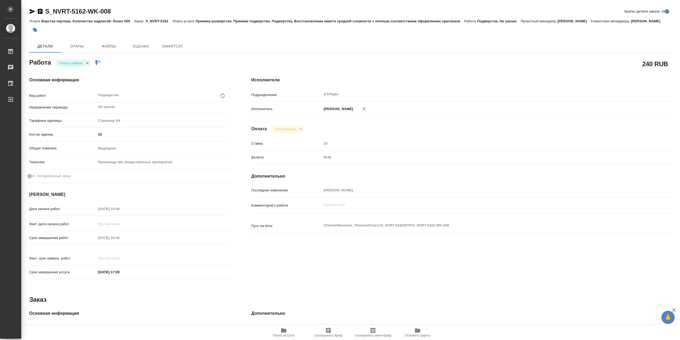
type textarea "x"
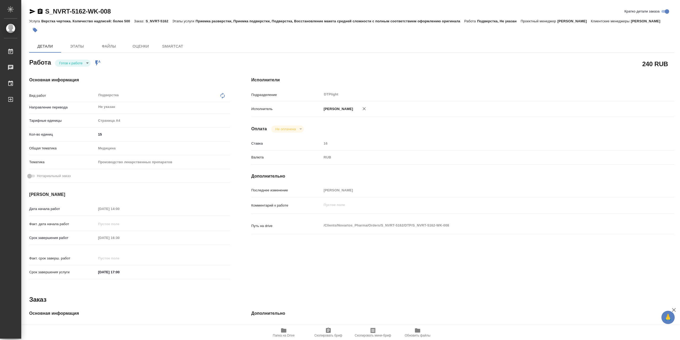
type textarea "x"
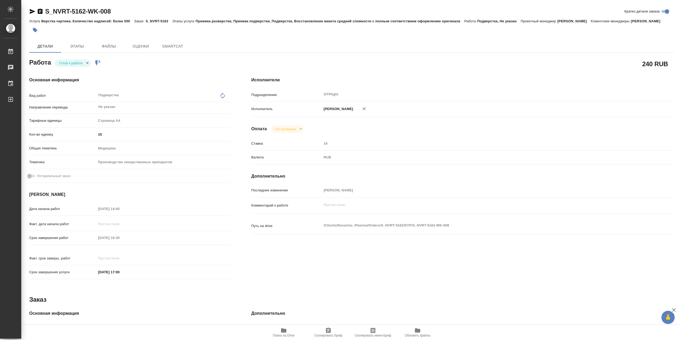
type textarea "x"
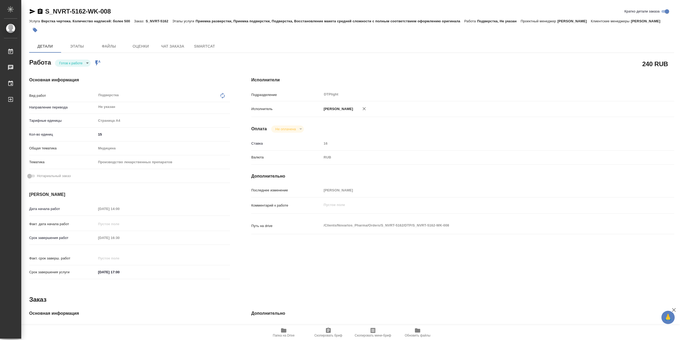
type textarea "x"
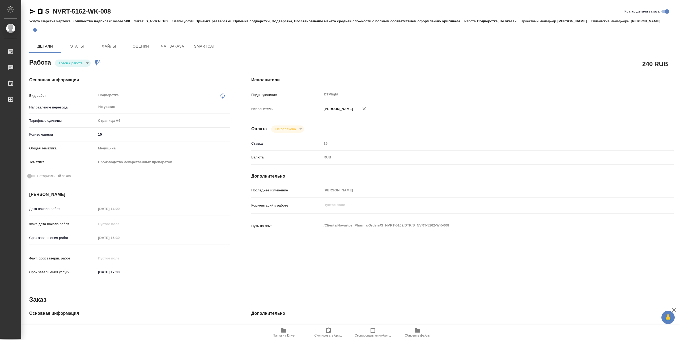
type textarea "x"
